Goal: Complete application form: Complete application form

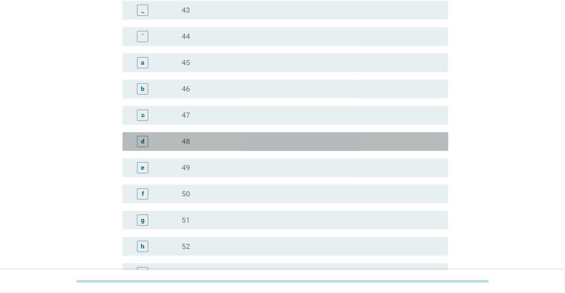
scroll to position [901, 0]
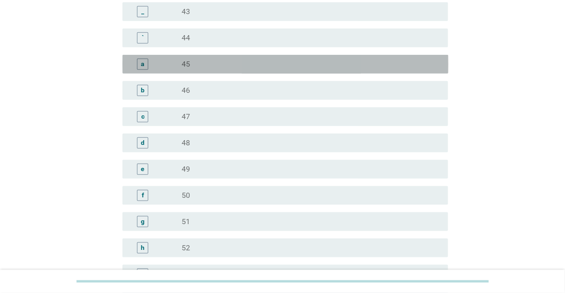
click at [316, 72] on div "a radio_button_unchecked 45" at bounding box center [285, 64] width 326 height 19
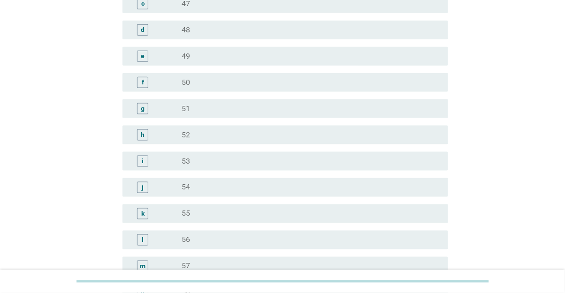
scroll to position [1196, 0]
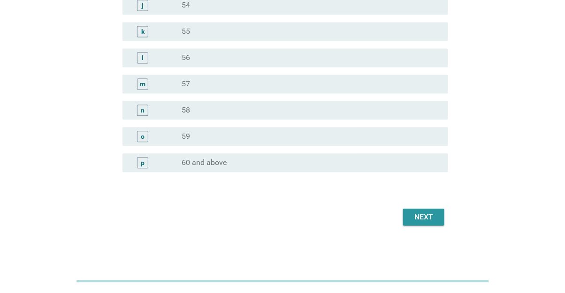
click at [428, 221] on div "Next" at bounding box center [424, 217] width 26 height 11
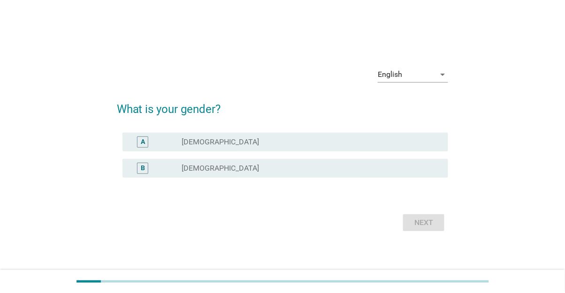
click at [312, 147] on div "radio_button_unchecked [DEMOGRAPHIC_DATA]" at bounding box center [307, 141] width 251 height 9
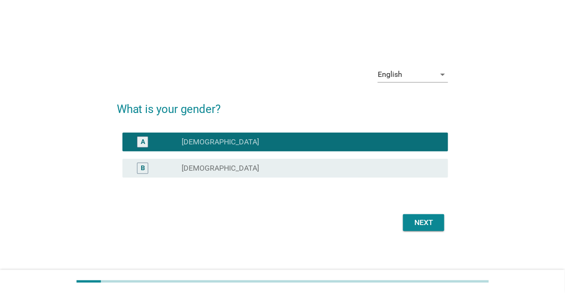
click at [434, 229] on div "Next" at bounding box center [424, 222] width 26 height 11
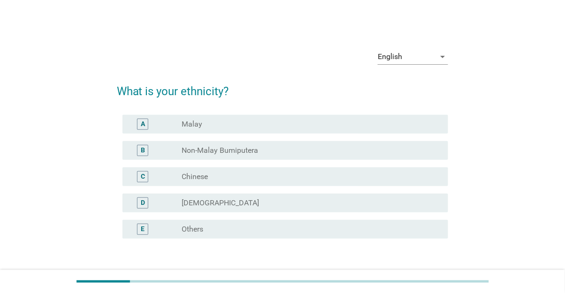
click at [274, 179] on div "radio_button_unchecked Chinese" at bounding box center [307, 176] width 251 height 9
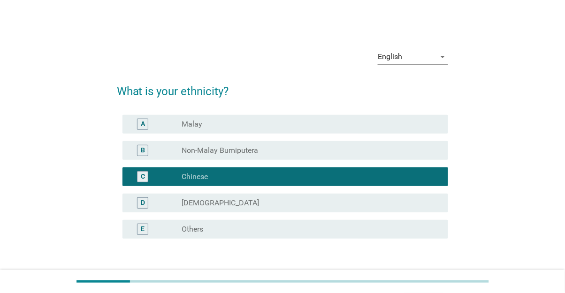
scroll to position [68, 0]
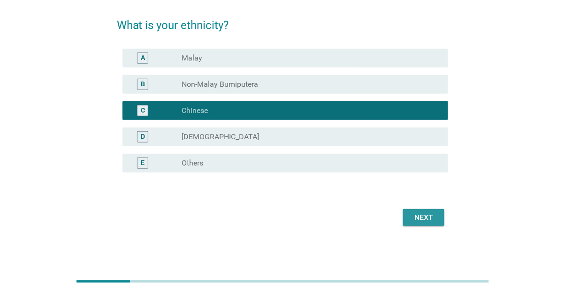
click at [426, 214] on div "Next" at bounding box center [424, 217] width 26 height 11
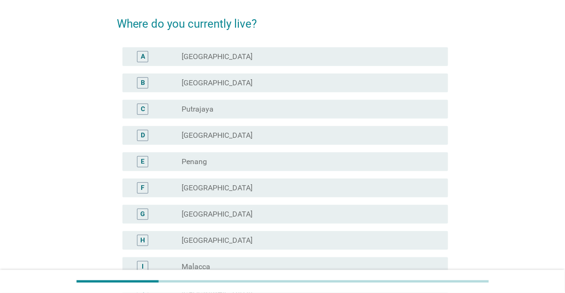
scroll to position [0, 0]
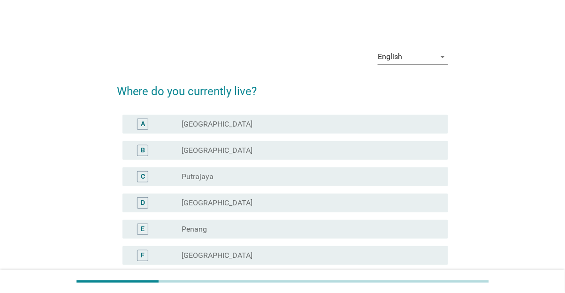
click at [283, 148] on div "radio_button_unchecked [GEOGRAPHIC_DATA]" at bounding box center [307, 150] width 251 height 9
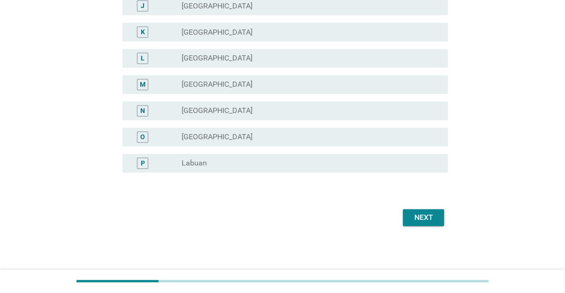
scroll to position [355, 0]
click at [427, 214] on div "Next" at bounding box center [424, 217] width 26 height 11
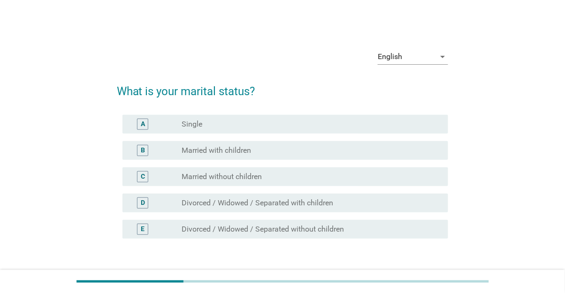
click at [274, 153] on div "radio_button_unchecked Married with children" at bounding box center [307, 150] width 251 height 9
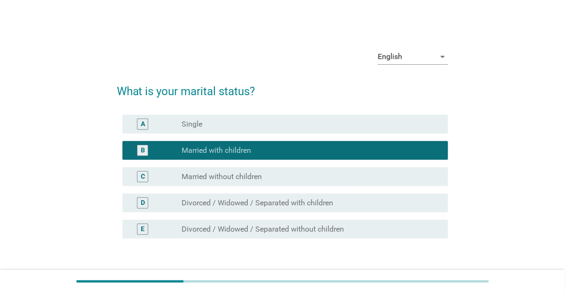
scroll to position [68, 0]
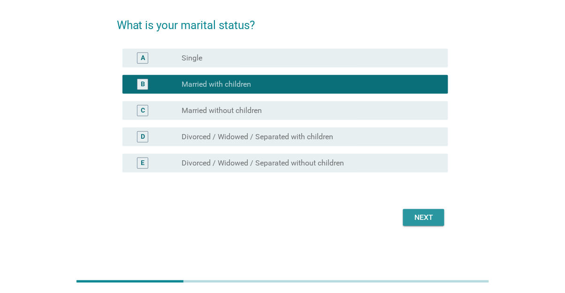
click at [426, 214] on div "Next" at bounding box center [424, 217] width 26 height 11
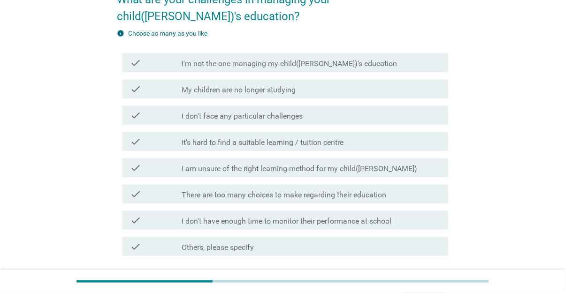
scroll to position [93, 0]
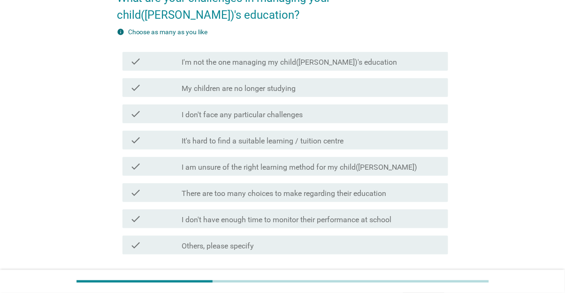
click at [372, 131] on div "check check_box_outline_blank It's hard to find a suitable learning / tuition c…" at bounding box center [285, 140] width 326 height 19
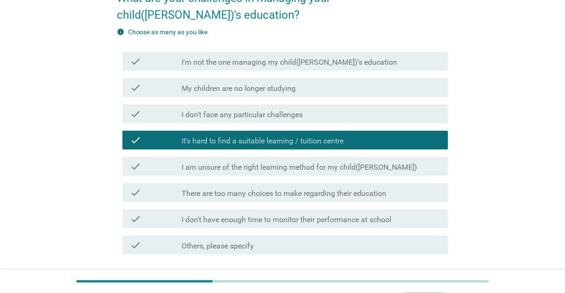
click at [388, 157] on div "check check_box_outline_blank I am unsure of the right learning method for my c…" at bounding box center [285, 166] width 326 height 19
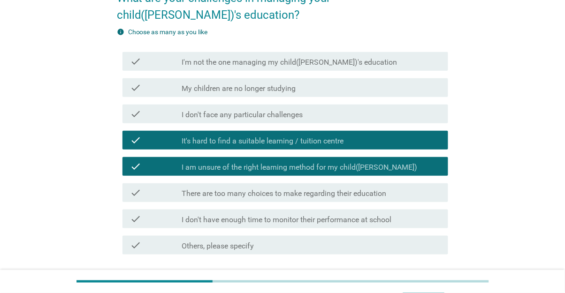
click at [406, 187] on div "check_box_outline_blank There are too many choices to make regarding their educ…" at bounding box center [311, 192] width 259 height 11
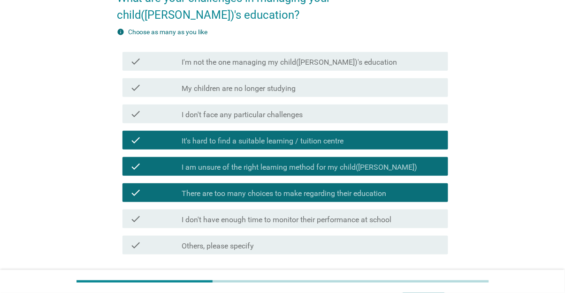
click at [432, 283] on div "Next" at bounding box center [424, 288] width 26 height 11
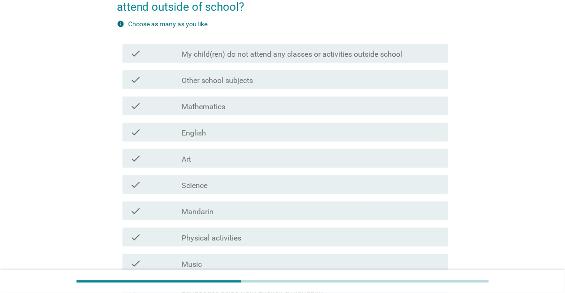
scroll to position [95, 0]
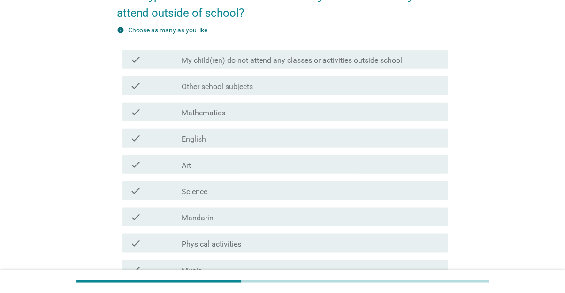
click at [402, 63] on label "My child(ren) do not attend any classes or activities outside school" at bounding box center [292, 60] width 221 height 9
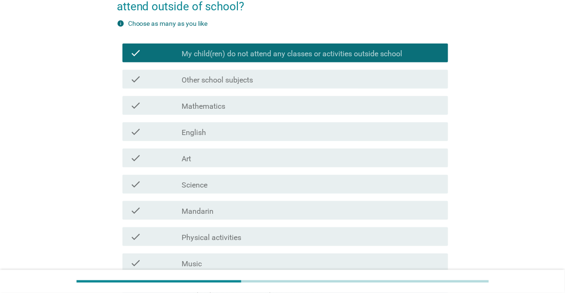
scroll to position [243, 0]
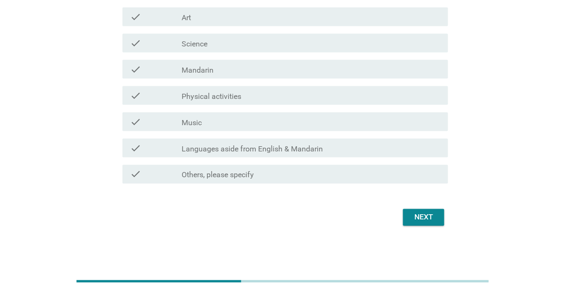
click at [425, 213] on div "Next" at bounding box center [424, 217] width 26 height 11
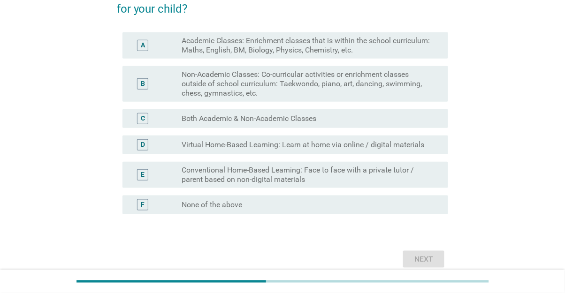
scroll to position [117, 0]
click at [374, 117] on div "radio_button_unchecked Both Academic & Non-Academic Classes" at bounding box center [307, 118] width 251 height 9
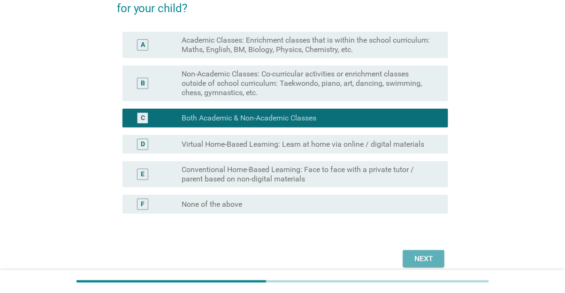
click at [421, 257] on div "Next" at bounding box center [424, 258] width 26 height 11
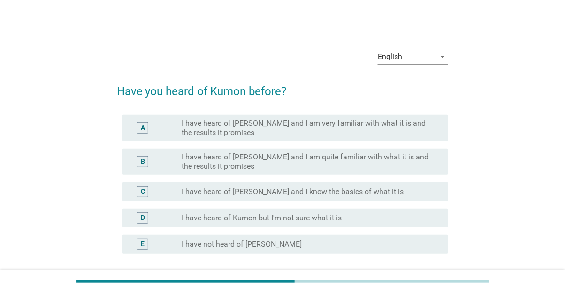
click at [371, 188] on label "I have heard of [PERSON_NAME] and I know the basics of what it is" at bounding box center [293, 191] width 222 height 9
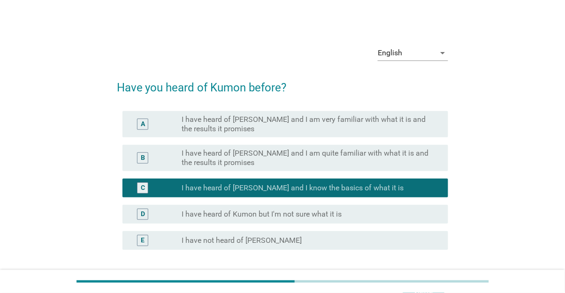
scroll to position [81, 0]
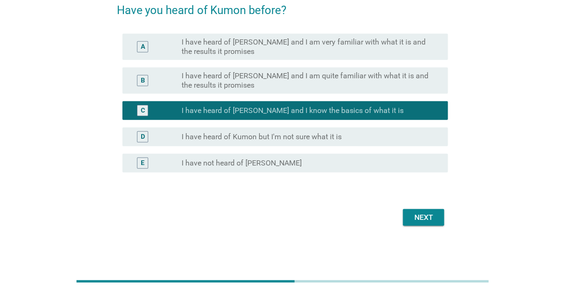
click at [421, 215] on div "Next" at bounding box center [424, 217] width 26 height 11
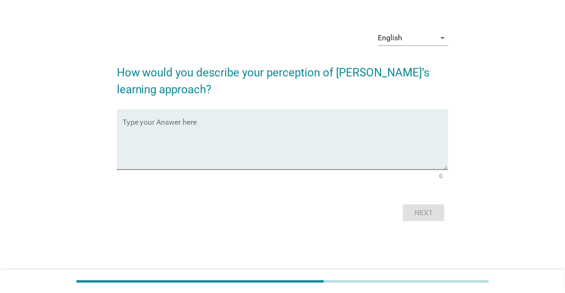
scroll to position [0, 0]
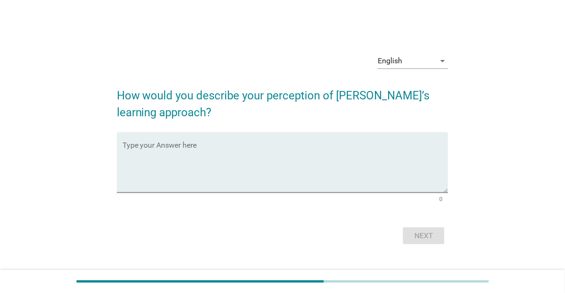
click at [229, 173] on textarea "Type your Answer here" at bounding box center [285, 168] width 326 height 49
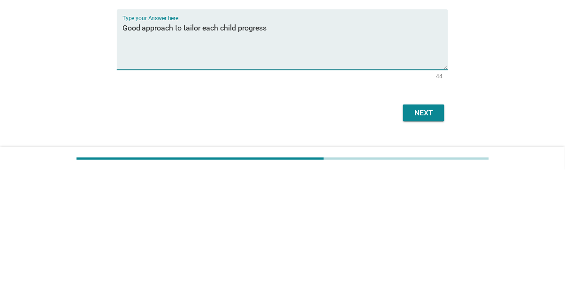
type textarea "Good approach to tailor each child progress"
click at [425, 242] on div "Next" at bounding box center [424, 235] width 26 height 11
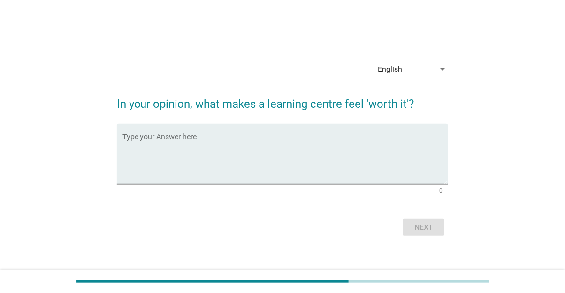
click at [263, 177] on textarea "Type your Answer here" at bounding box center [285, 159] width 326 height 49
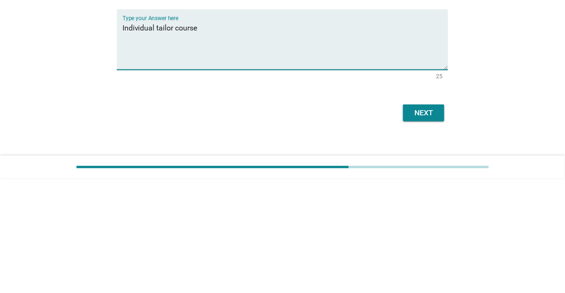
type textarea "Individual tailor course"
click at [429, 233] on div "Next" at bounding box center [424, 227] width 26 height 11
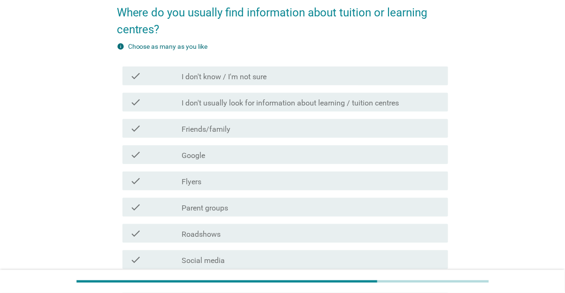
scroll to position [81, 0]
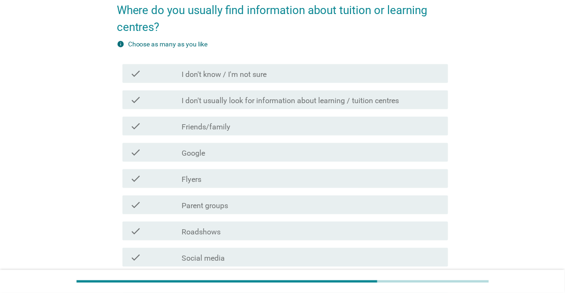
click at [230, 259] on div "check_box_outline_blank Social media" at bounding box center [311, 257] width 259 height 11
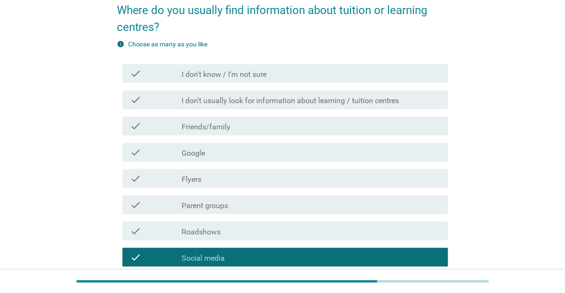
click at [250, 125] on div "check_box_outline_blank Friends/family" at bounding box center [311, 126] width 259 height 11
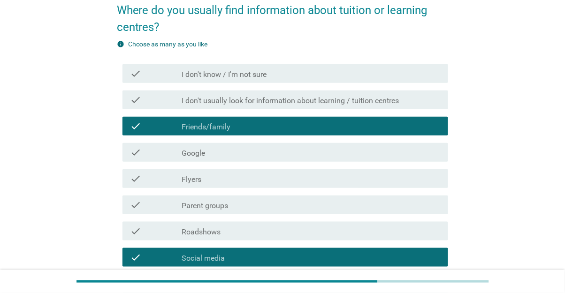
click at [236, 211] on div "check check_box_outline_blank Parent groups" at bounding box center [285, 205] width 326 height 19
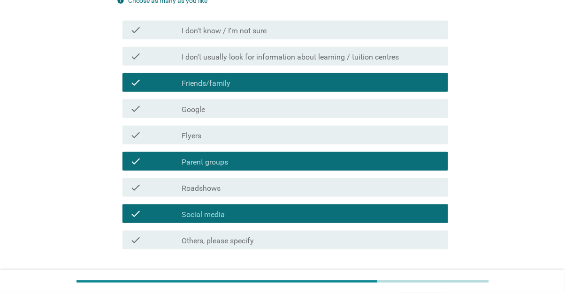
scroll to position [145, 0]
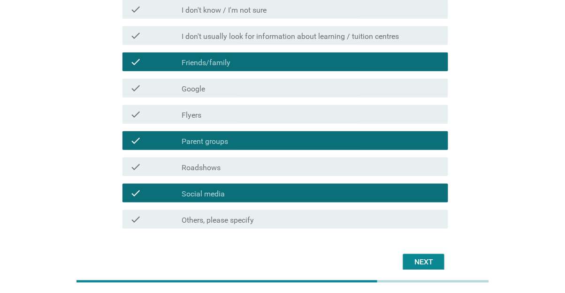
click at [428, 266] on div "Next" at bounding box center [424, 262] width 26 height 11
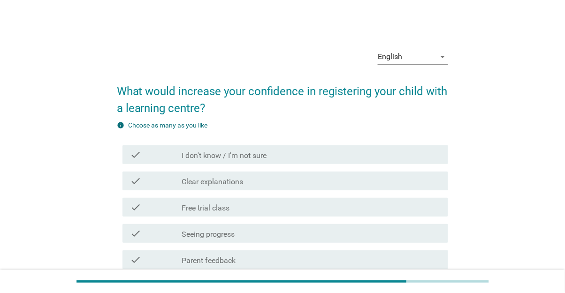
click at [256, 206] on div "check_box_outline_blank Free trial class" at bounding box center [311, 207] width 259 height 11
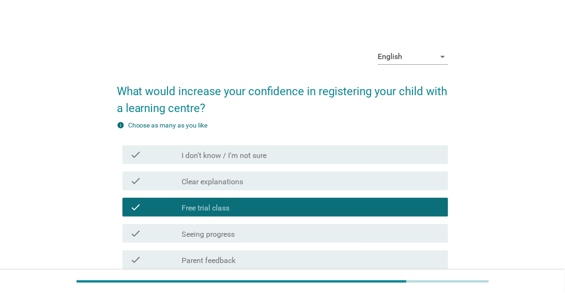
click at [257, 267] on div "check check_box_outline_blank Parent feedback" at bounding box center [285, 260] width 326 height 19
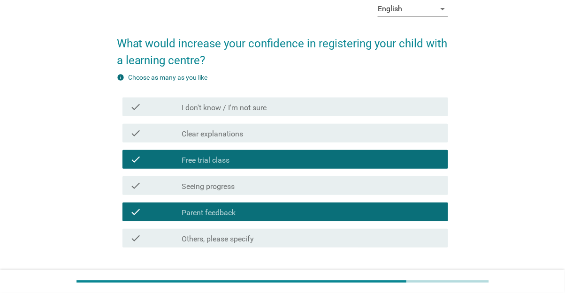
scroll to position [50, 0]
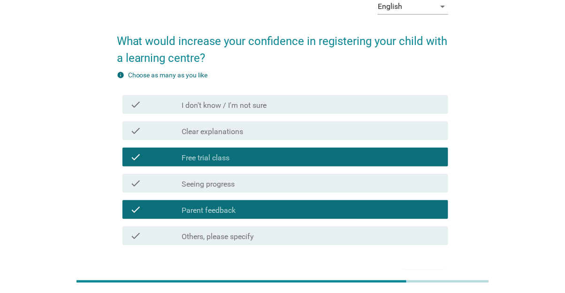
click at [431, 279] on div "Next" at bounding box center [424, 279] width 26 height 11
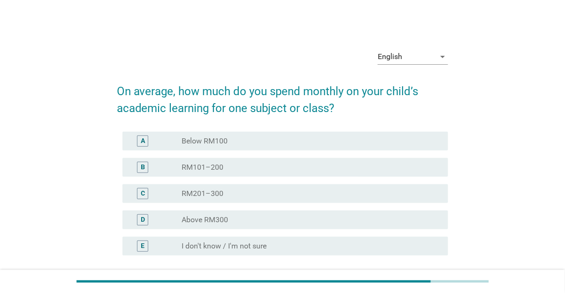
click at [247, 224] on div "radio_button_unchecked Above RM300" at bounding box center [307, 219] width 251 height 9
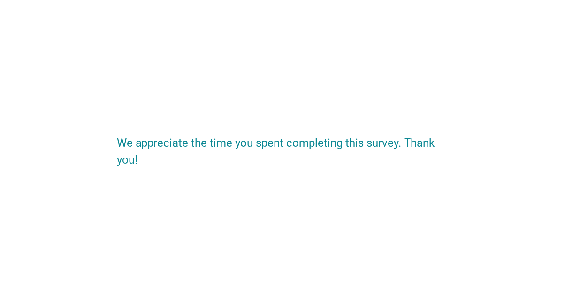
scroll to position [35, 0]
